Goal: Register for event/course

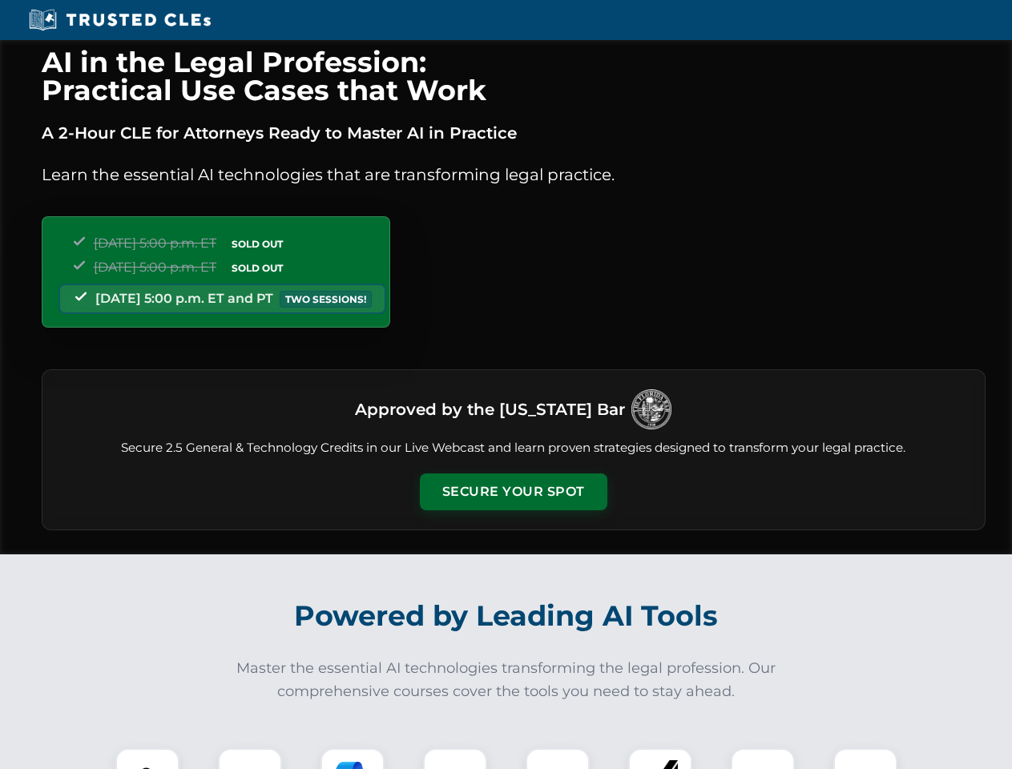
click at [513, 492] on button "Secure Your Spot" at bounding box center [513, 492] width 187 height 37
click at [147, 759] on img at bounding box center [147, 780] width 46 height 46
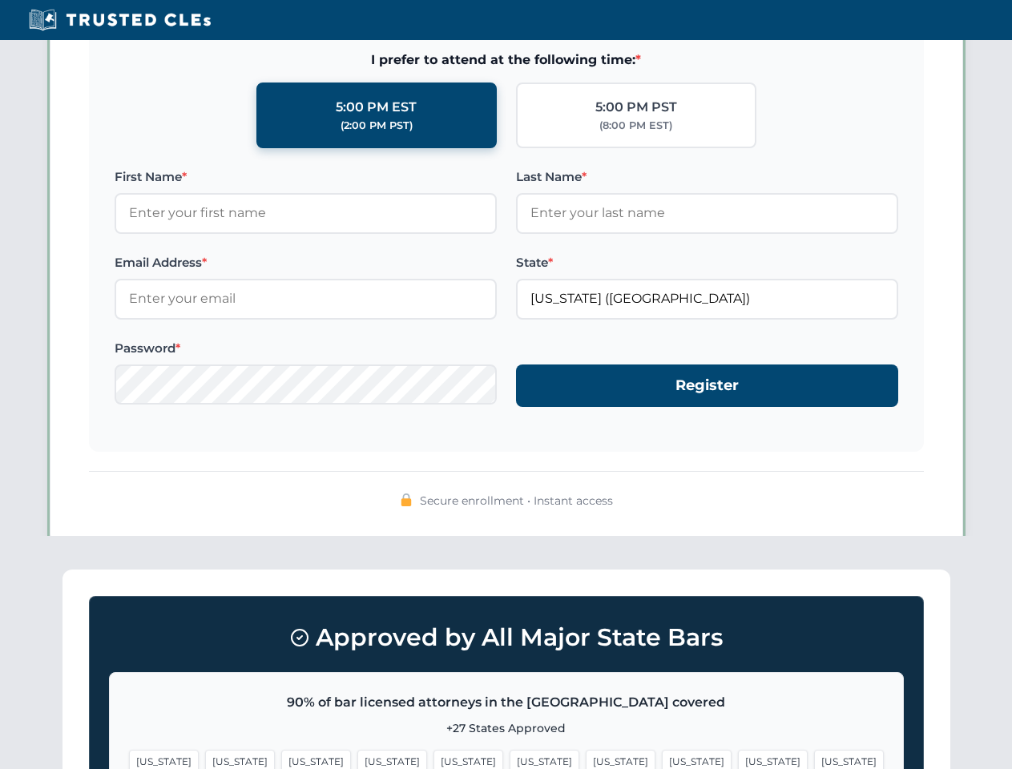
click at [738, 759] on span "[US_STATE]" at bounding box center [773, 761] width 70 height 23
